Goal: Information Seeking & Learning: Obtain resource

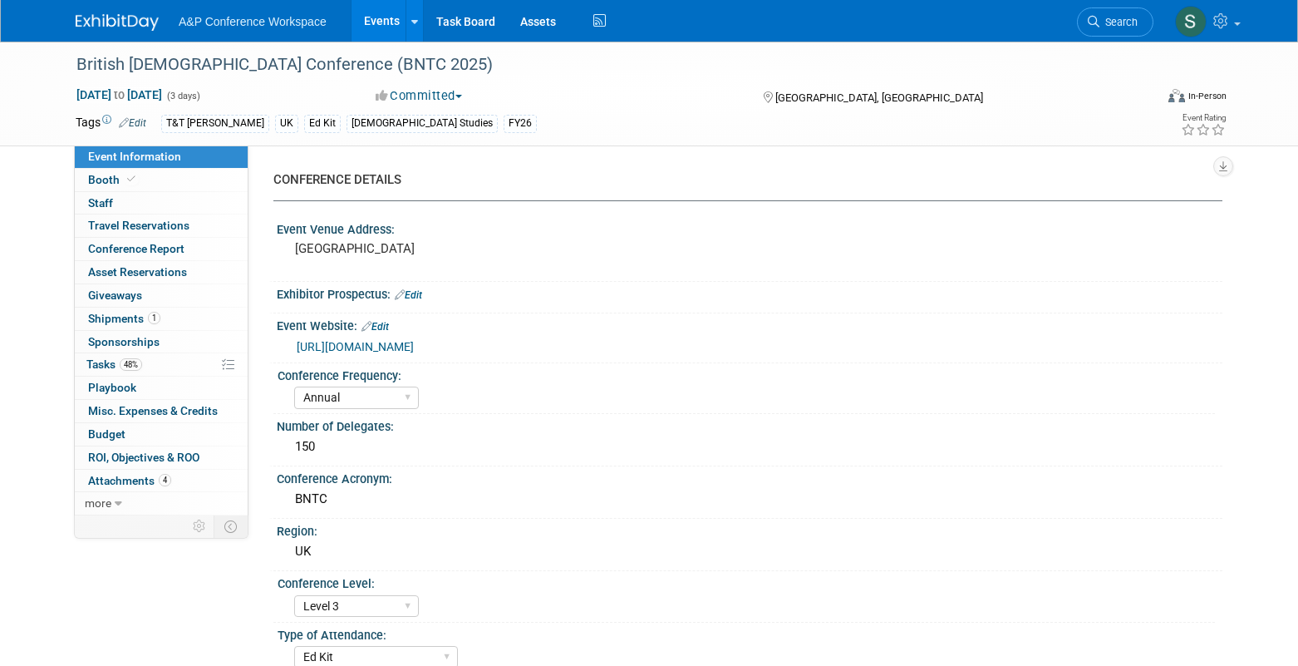
select select "Annual"
select select "Level 3"
select select "Ed Kit"
select select "[DEMOGRAPHIC_DATA] Studies"
select select "T&T [PERSON_NAME]"
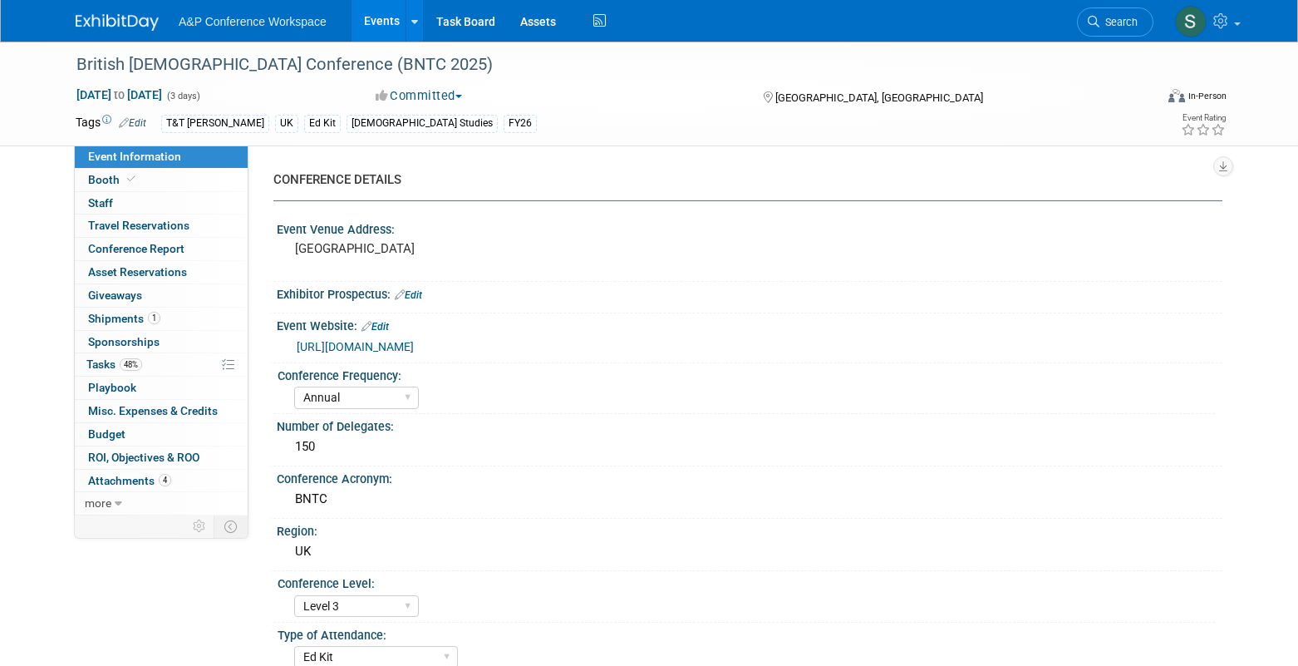
select select "[PERSON_NAME]"
select select "Networking/Commissioning"
click at [1103, 27] on span "Search" at bounding box center [1119, 22] width 38 height 12
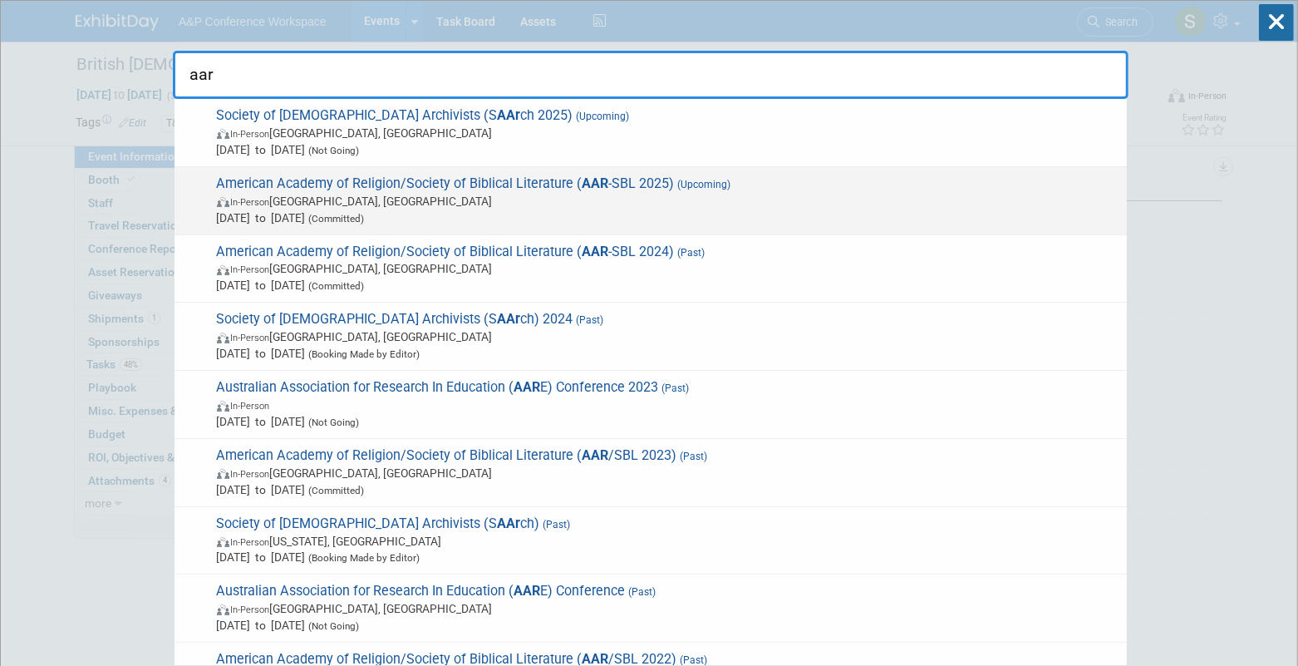
type input "aar"
click at [762, 181] on span "American Academy of Religion/Society of Biblical Literature ( AAR -SBL 2025) (U…" at bounding box center [665, 200] width 907 height 51
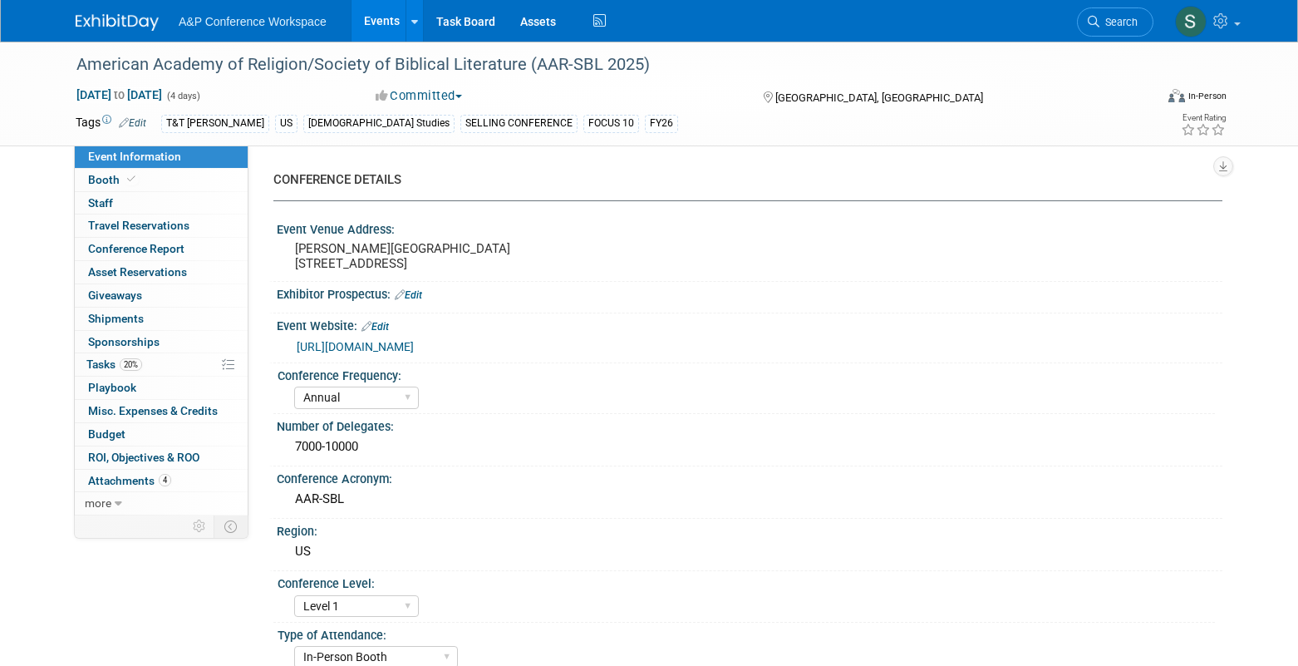
select select "Annual"
select select "Level 1"
select select "In-Person Booth"
select select "[DEMOGRAPHIC_DATA] Studies"
select select "T&T [PERSON_NAME]"
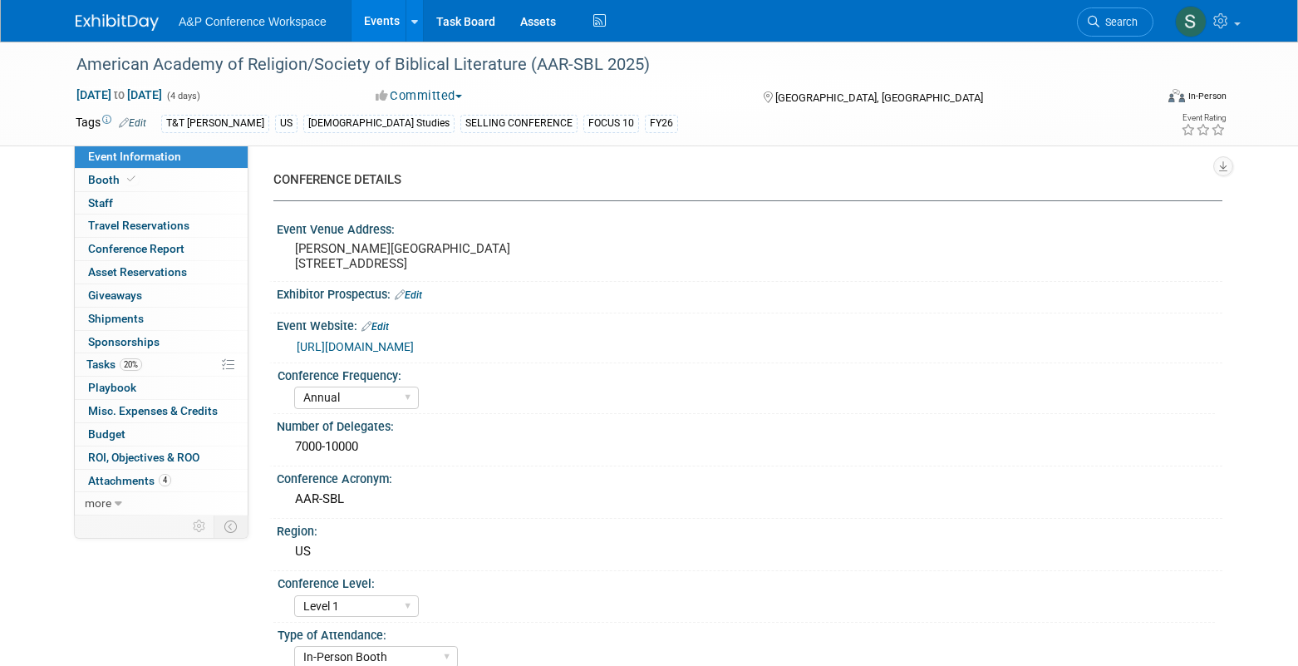
select select "[PERSON_NAME]"
select select "Networking/Commissioning"
click at [1114, 21] on span "Search" at bounding box center [1119, 22] width 38 height 12
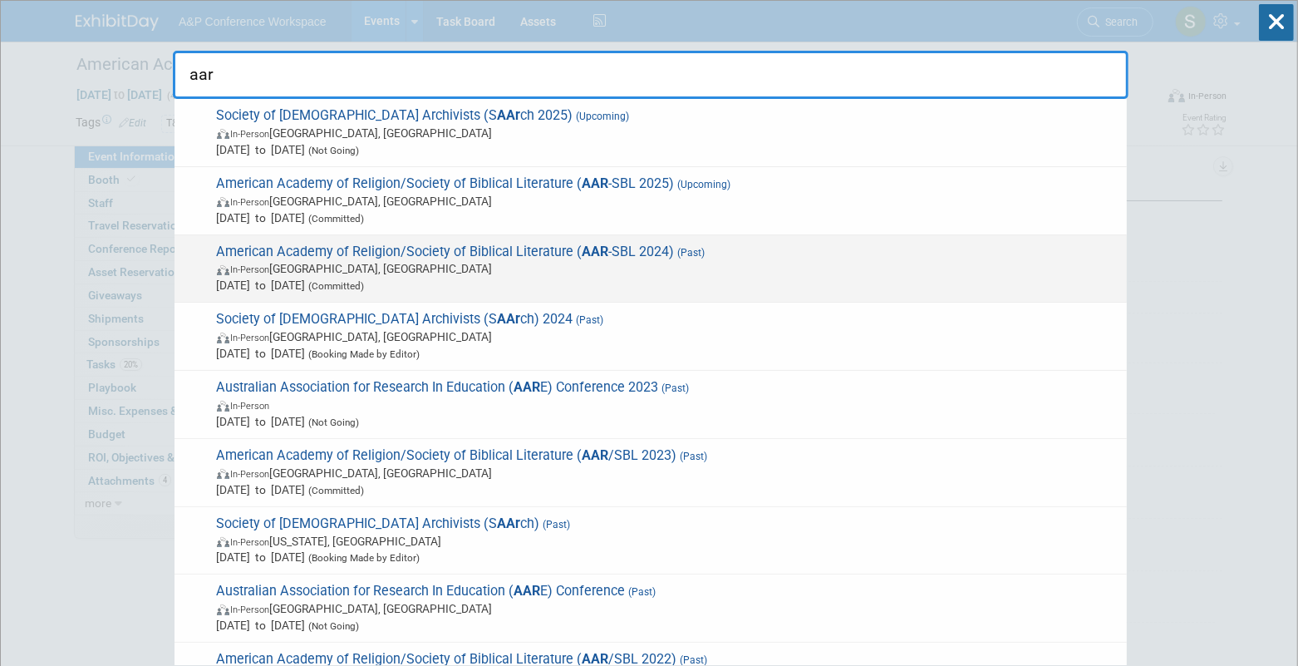
type input "aar"
click at [687, 252] on span "(Past)" at bounding box center [690, 253] width 31 height 12
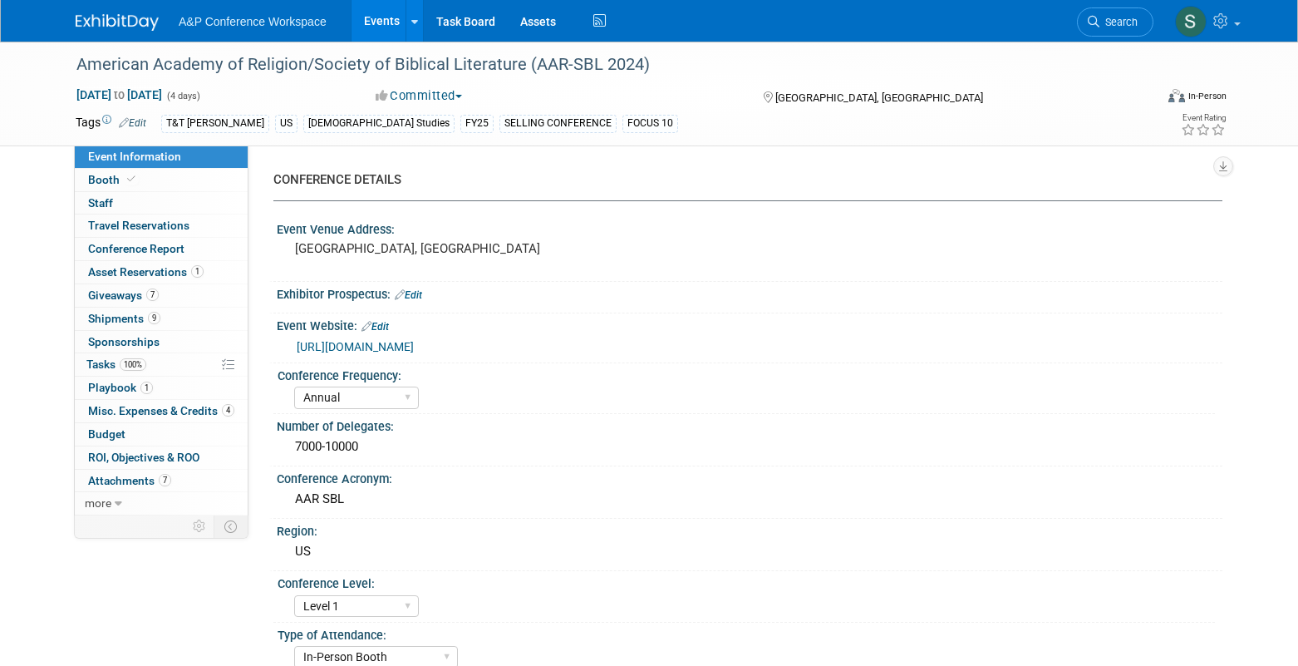
select select "Annual"
select select "Level 1"
select select "In-Person Booth"
select select "[PERSON_NAME]"
click at [143, 478] on span "Attachments 7" at bounding box center [129, 480] width 83 height 13
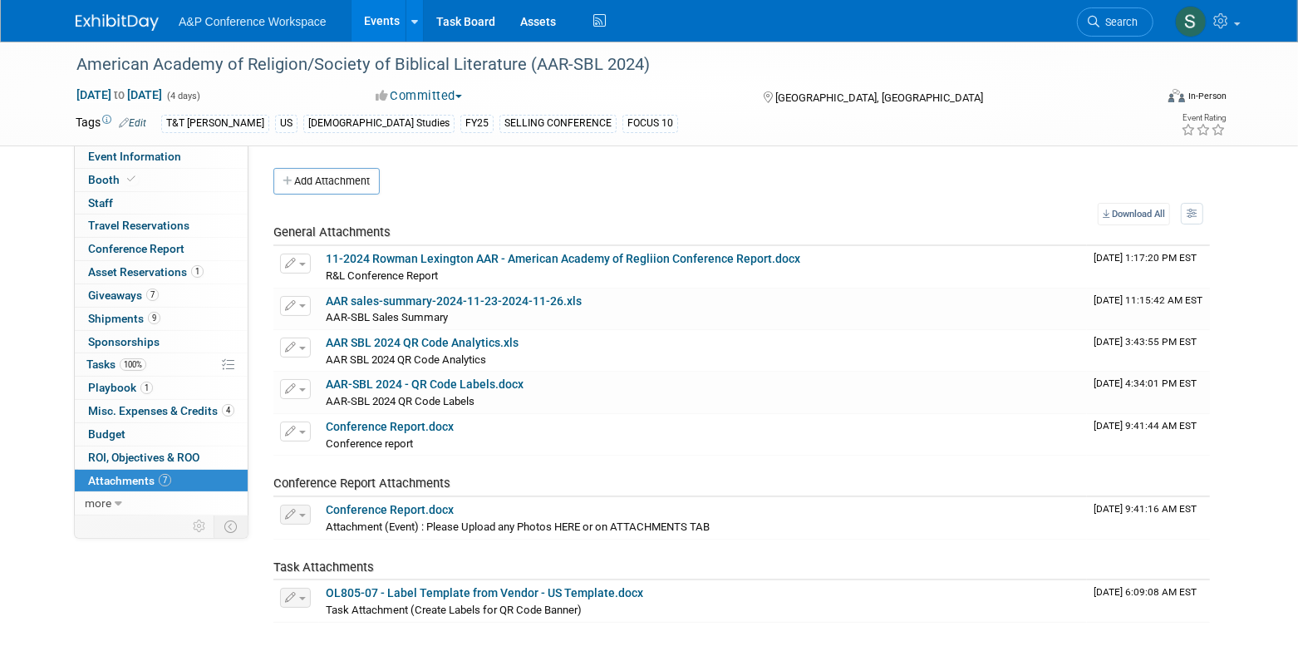
click at [84, 568] on div "Event Information Event Info Booth Booth 0 Staff 0 Staff 0 Travel Reservations …" at bounding box center [649, 341] width 1172 height 598
click at [155, 250] on span "Conference Report" at bounding box center [136, 248] width 96 height 13
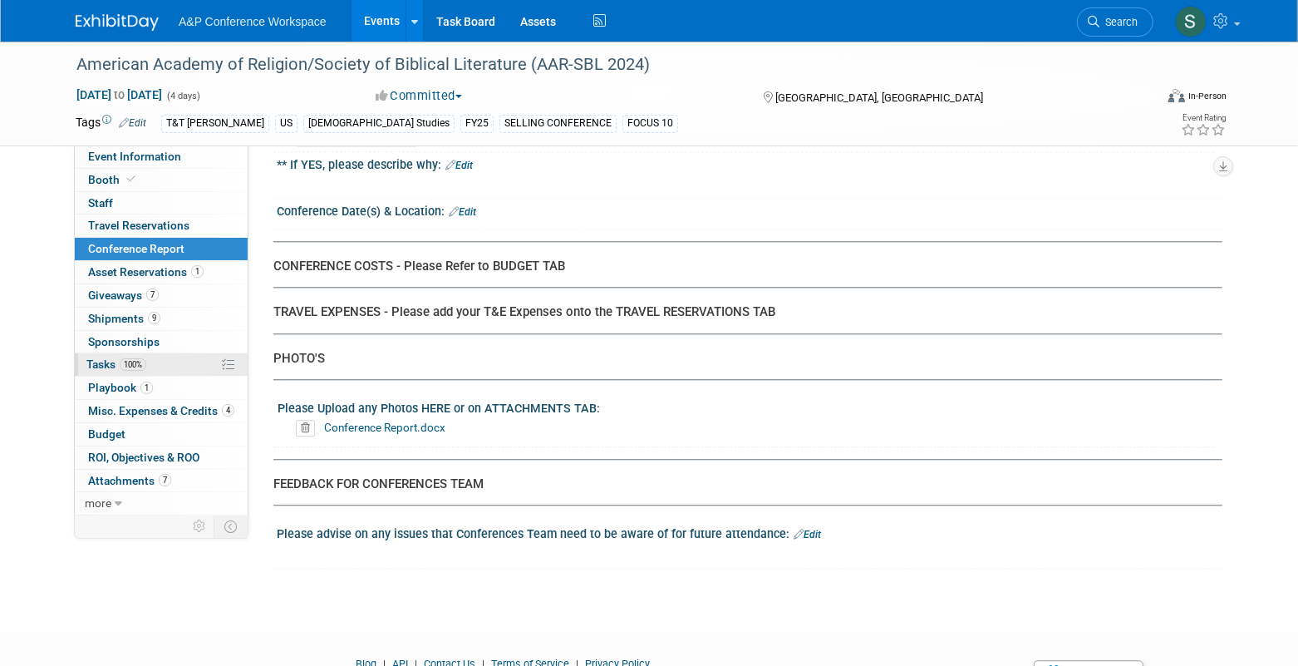
scroll to position [3123, 0]
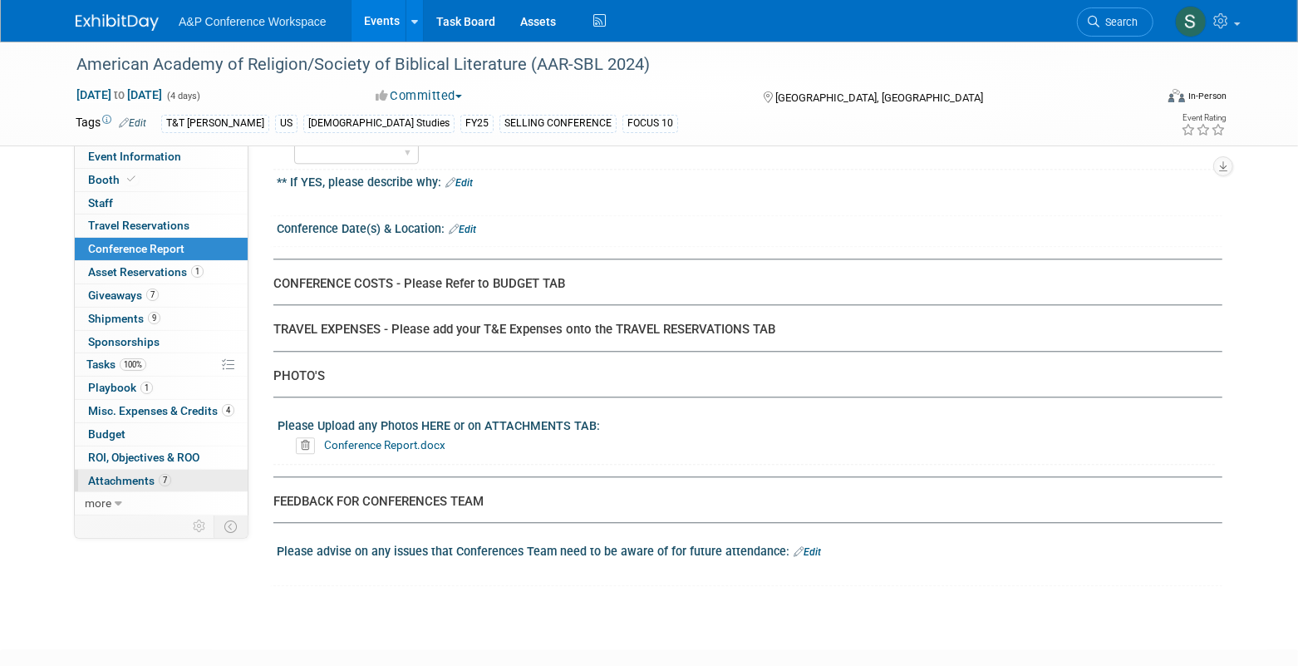
click at [141, 479] on span "Attachments 7" at bounding box center [129, 480] width 83 height 13
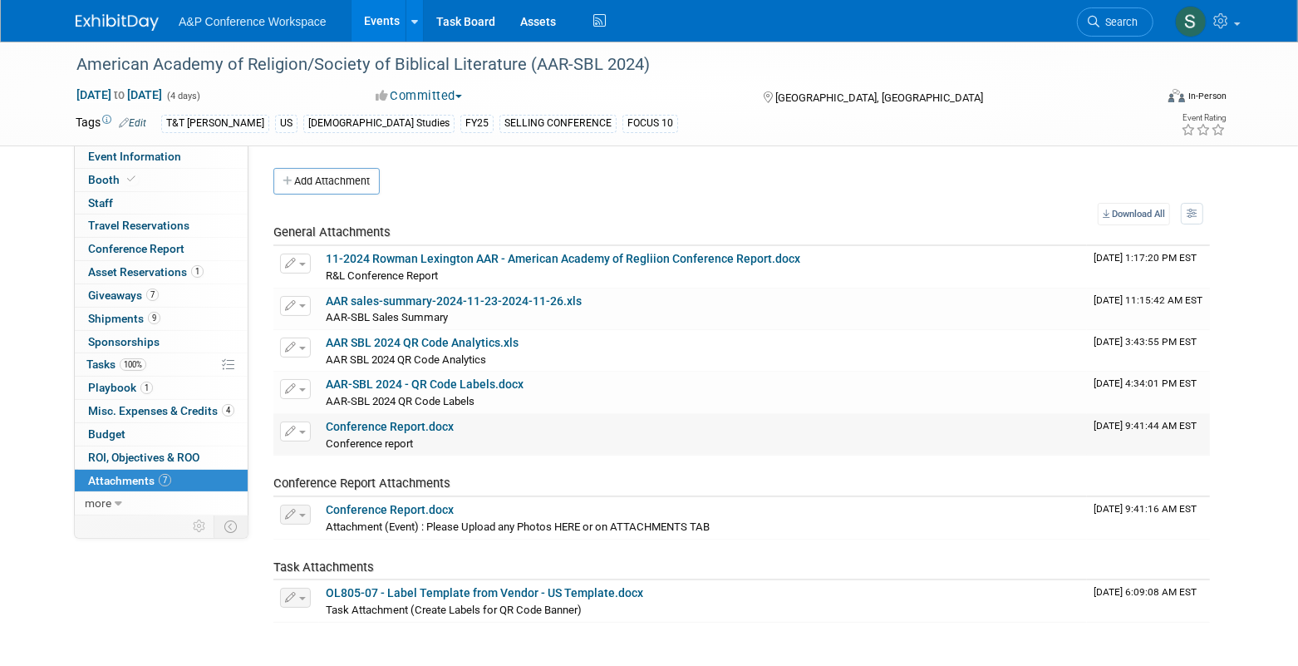
click at [392, 424] on link "Conference Report.docx" at bounding box center [390, 426] width 128 height 13
